Goal: Transaction & Acquisition: Book appointment/travel/reservation

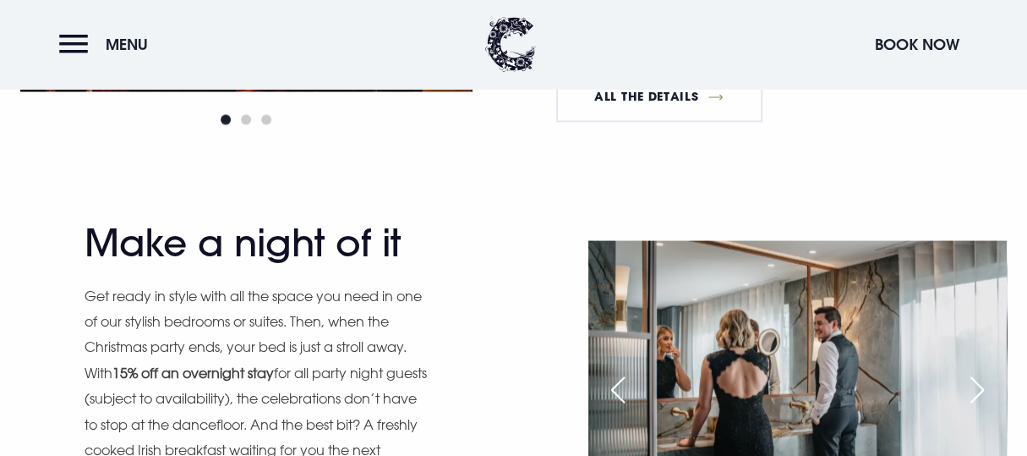
scroll to position [1860, 0]
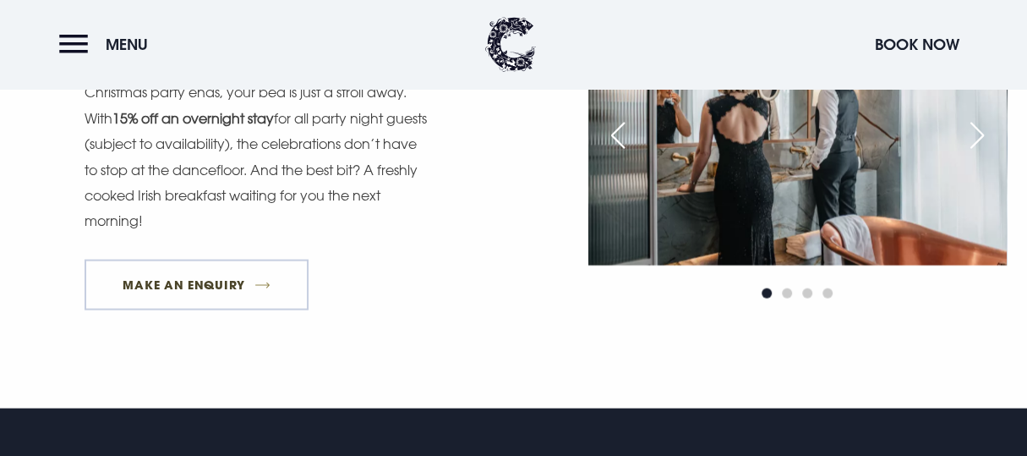
click at [244, 292] on link "MAKE AN ENQUIRY" at bounding box center [197, 284] width 224 height 51
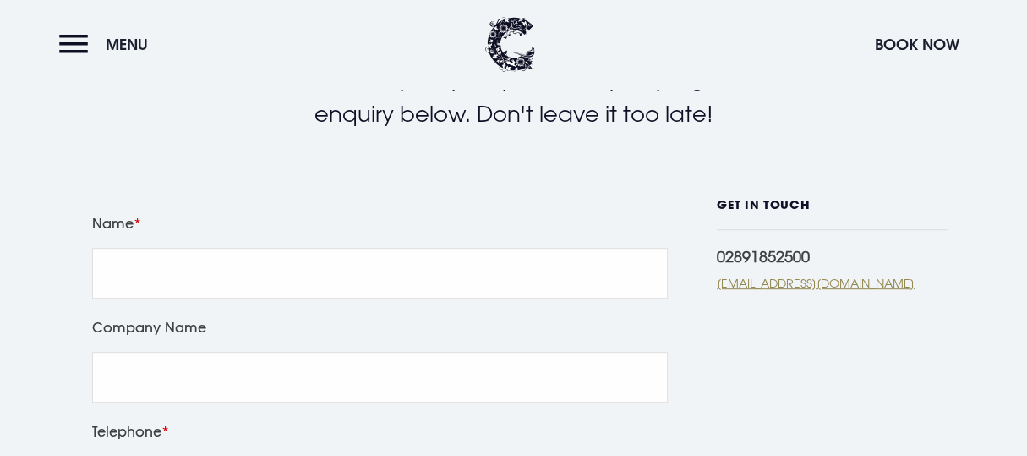
scroll to position [338, 0]
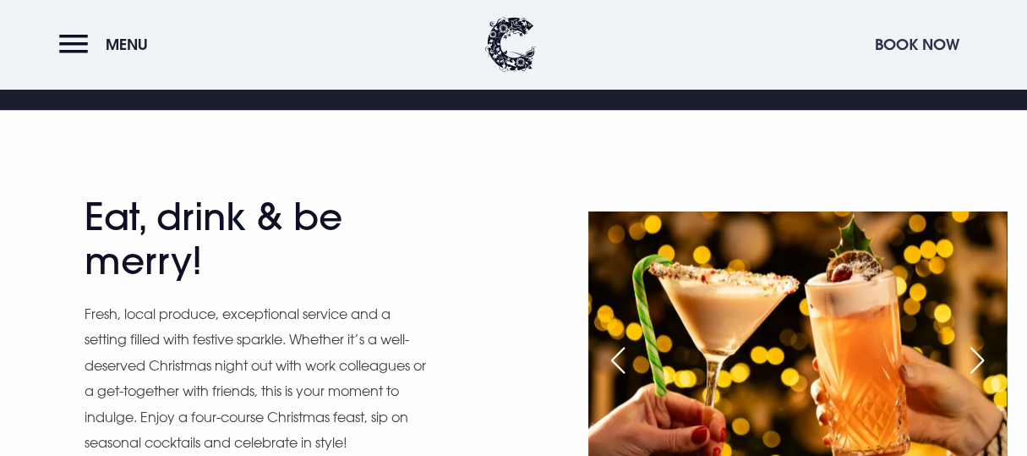
scroll to position [676, 0]
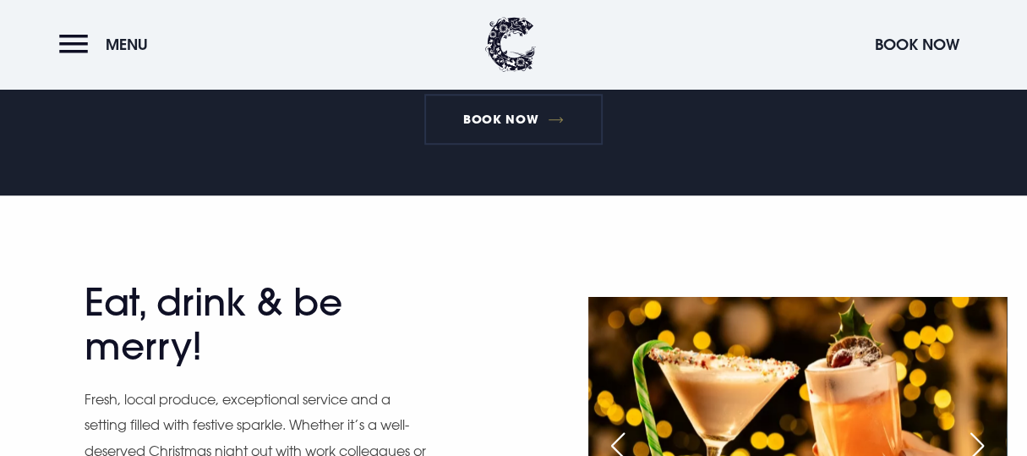
drag, startPoint x: 936, startPoint y: 42, endPoint x: 928, endPoint y: 46, distance: 8.7
click at [937, 43] on button "Book Now" at bounding box center [916, 44] width 101 height 36
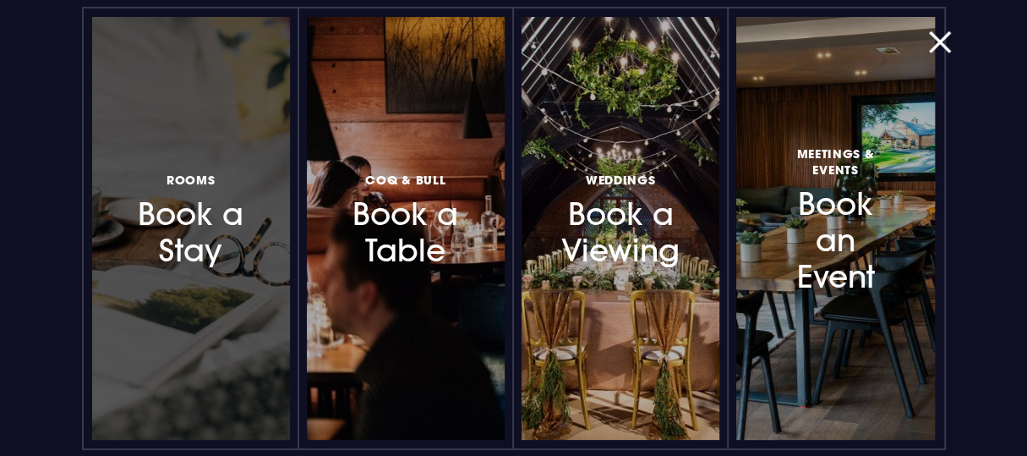
click at [188, 230] on h3 "Rooms Book a Stay" at bounding box center [190, 219] width 118 height 101
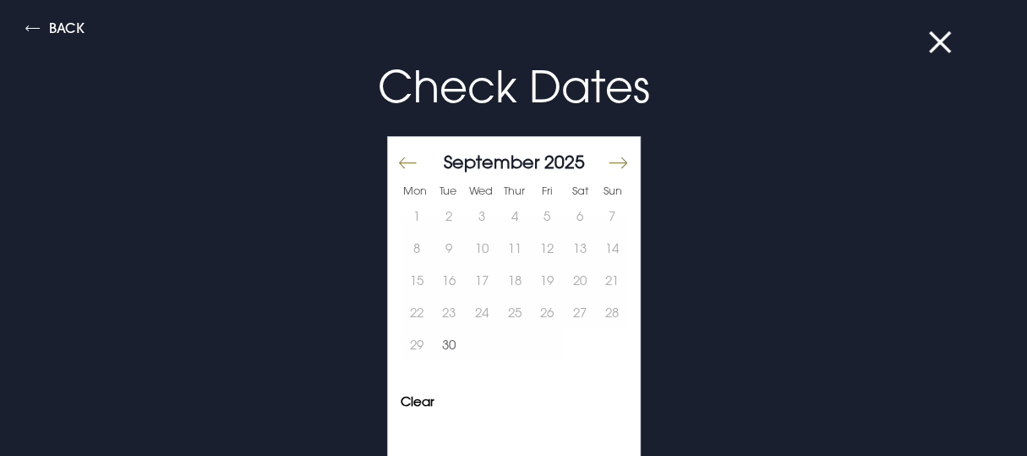
click at [607, 166] on button "Move forward to switch to the next month." at bounding box center [617, 162] width 20 height 35
click at [607, 161] on button "Move forward to switch to the next month." at bounding box center [617, 162] width 20 height 35
click at [607, 162] on button "Move forward to switch to the next month." at bounding box center [617, 162] width 20 height 35
click at [531, 276] on button "19" at bounding box center [547, 280] width 33 height 32
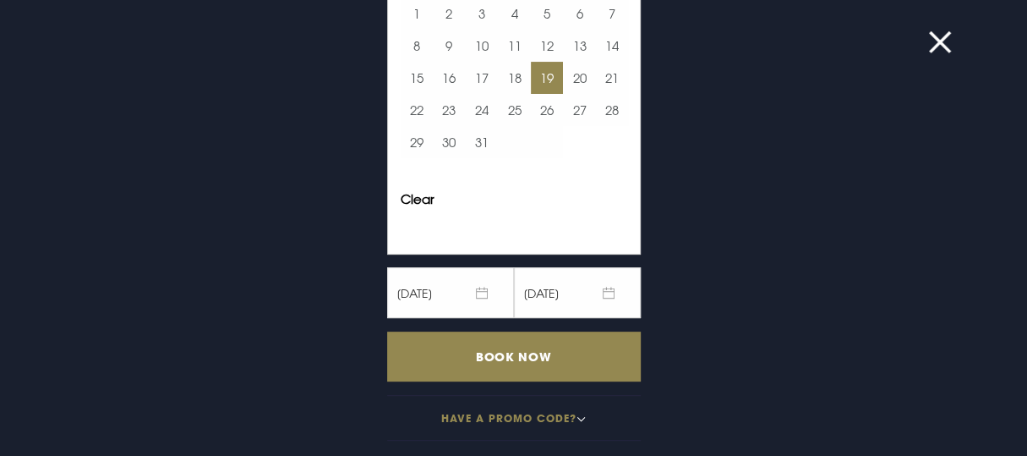
scroll to position [117, 0]
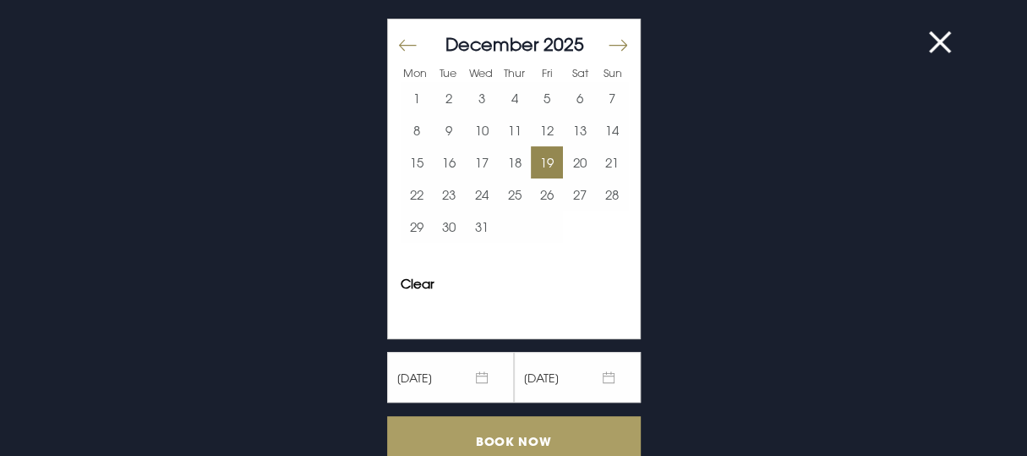
click at [509, 441] on input "Book Now" at bounding box center [514, 441] width 254 height 50
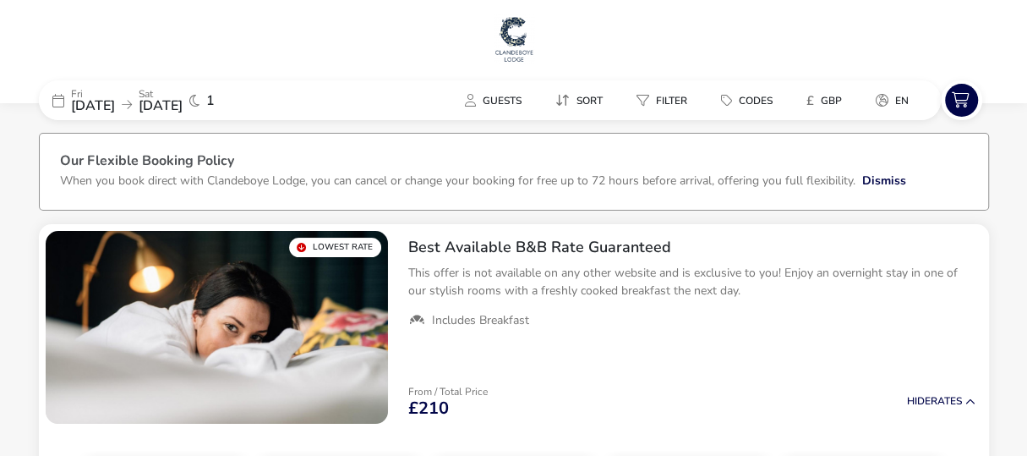
click at [215, 97] on span "1" at bounding box center [210, 101] width 8 height 14
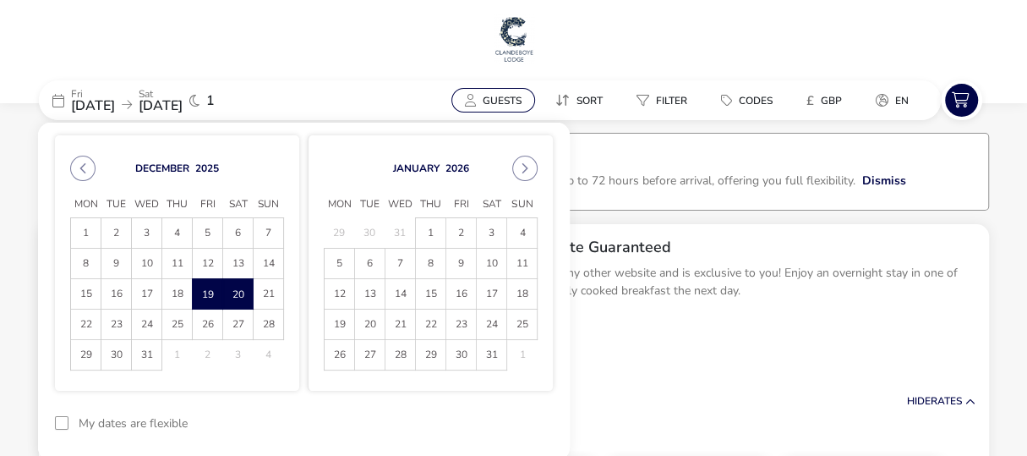
click at [522, 97] on span "Guests" at bounding box center [502, 101] width 39 height 14
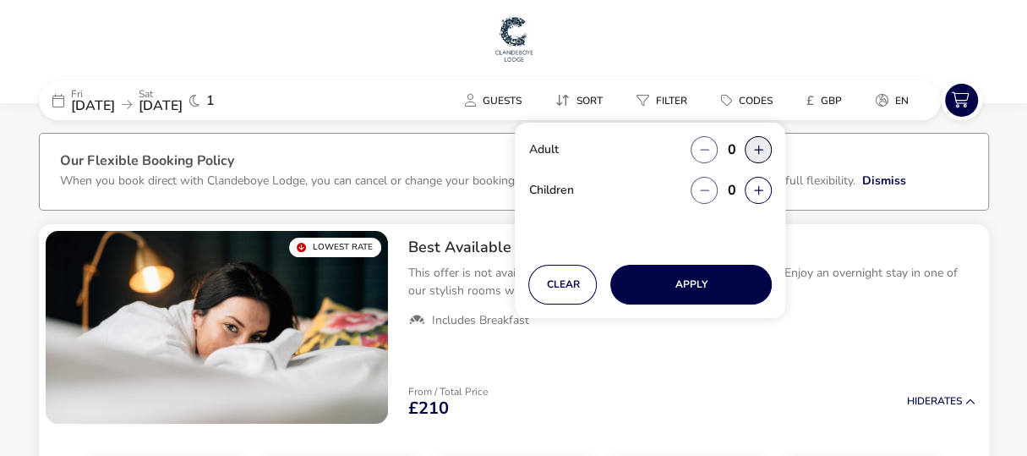
click at [760, 148] on button "button" at bounding box center [758, 149] width 27 height 27
click at [761, 149] on span "button" at bounding box center [761, 149] width 0 height 0
type input "2"
click at [760, 148] on button "button" at bounding box center [758, 149] width 27 height 27
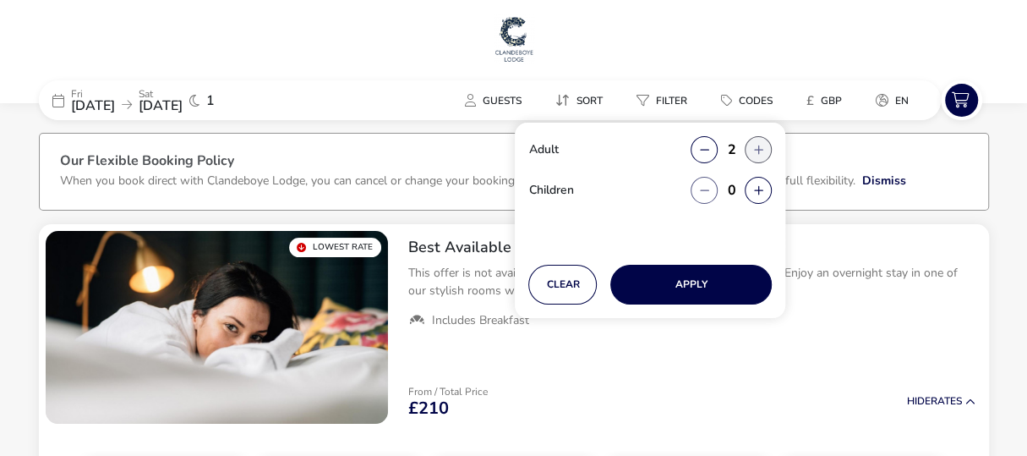
click at [761, 147] on button "button" at bounding box center [758, 149] width 27 height 27
click at [762, 148] on span "button" at bounding box center [762, 148] width 0 height 0
